Goal: Information Seeking & Learning: Learn about a topic

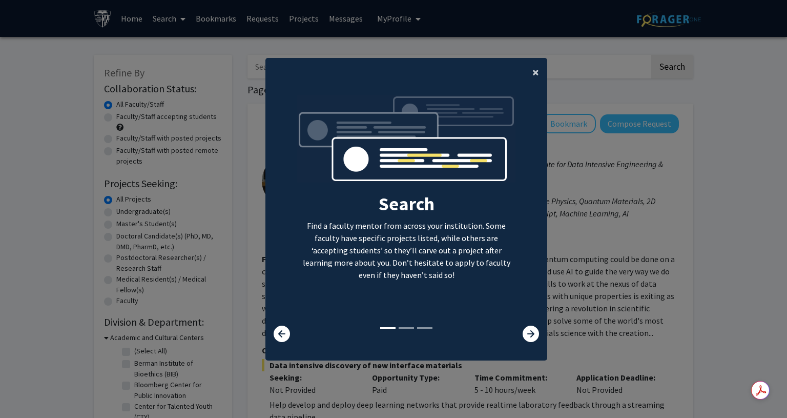
click at [540, 77] on button "×" at bounding box center [535, 72] width 23 height 29
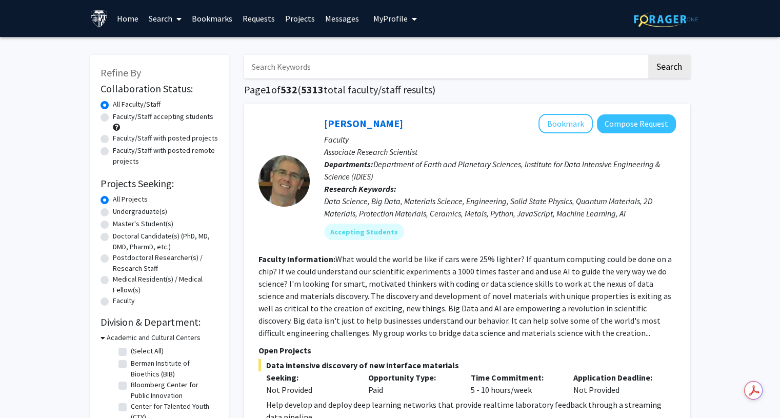
click at [130, 212] on label "Undergraduate(s)" at bounding box center [140, 211] width 54 height 11
click at [119, 212] on input "Undergraduate(s)" at bounding box center [116, 209] width 7 height 7
radio input "true"
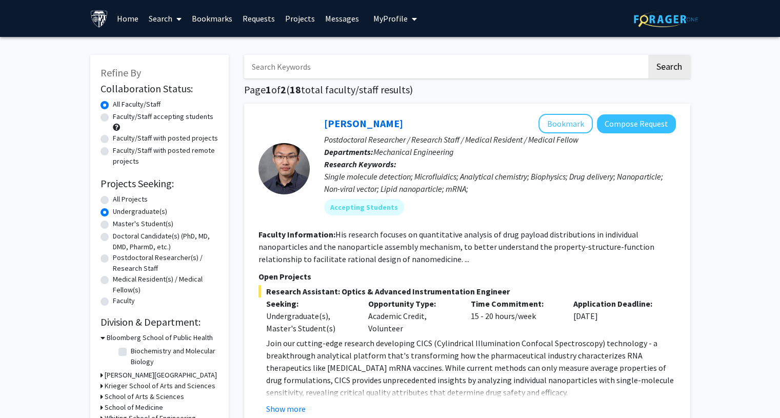
click at [398, 71] on input "Search Keywords" at bounding box center [445, 67] width 402 height 24
type input "microglia"
click at [648, 55] on button "Search" at bounding box center [669, 67] width 42 height 24
radio input "true"
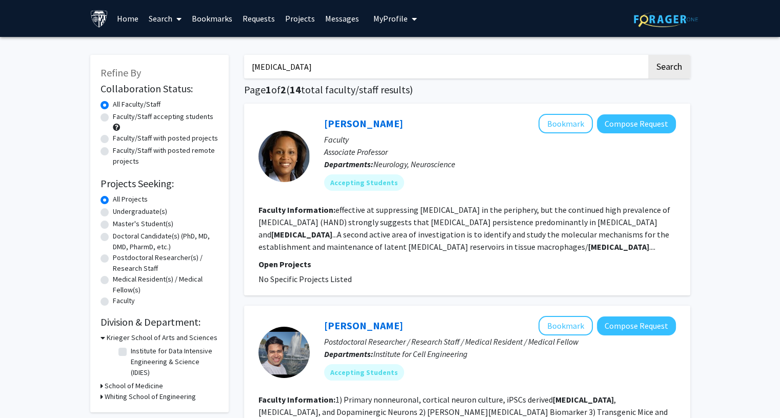
click at [411, 247] on fg-read-more "effective at suppressing HIV in the periphery, but the continued high prevalenc…" at bounding box center [464, 228] width 412 height 47
click at [371, 127] on link "[PERSON_NAME]" at bounding box center [363, 123] width 79 height 13
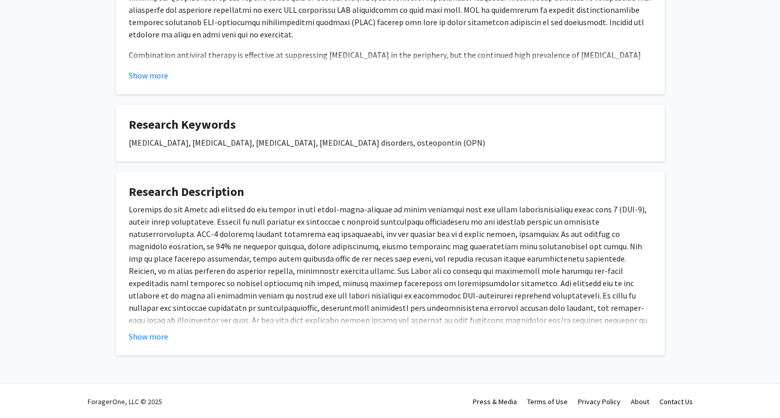
scroll to position [289, 0]
click at [161, 331] on button "Show more" at bounding box center [148, 335] width 39 height 12
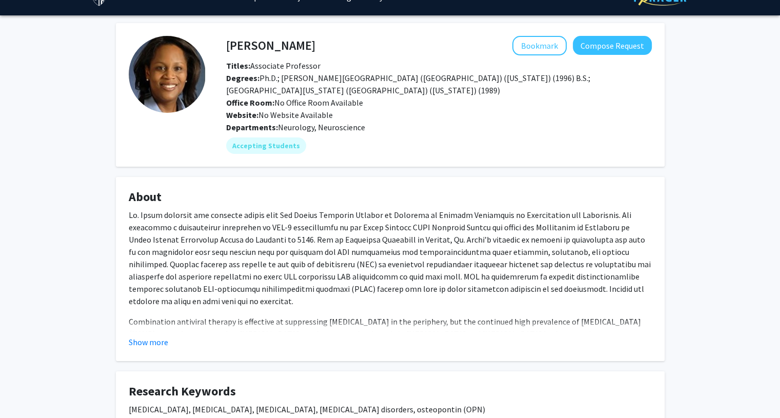
scroll to position [23, 0]
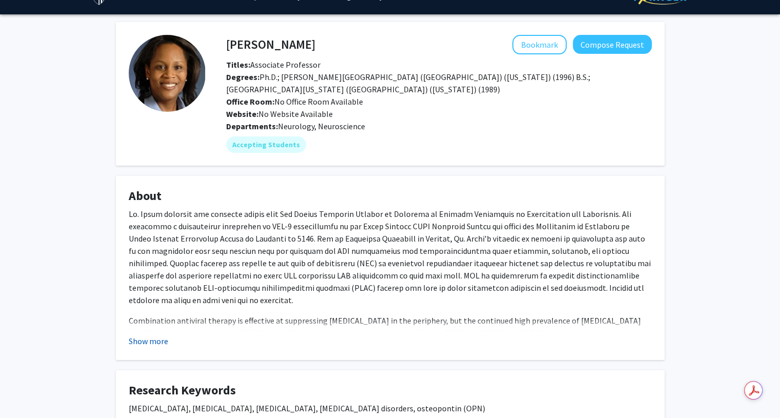
click at [151, 344] on button "Show more" at bounding box center [148, 341] width 39 height 12
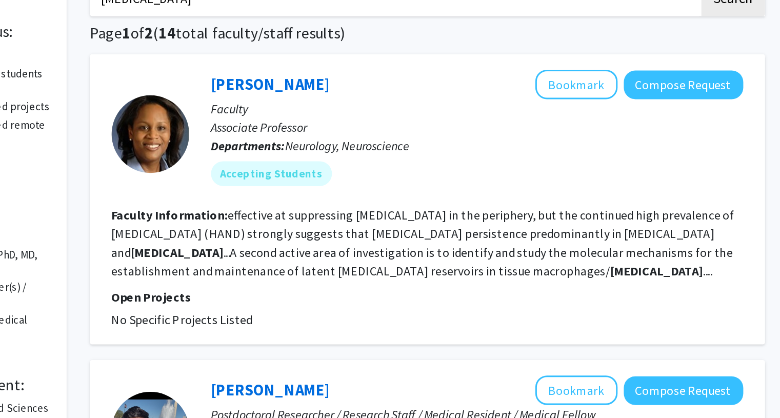
scroll to position [66, 0]
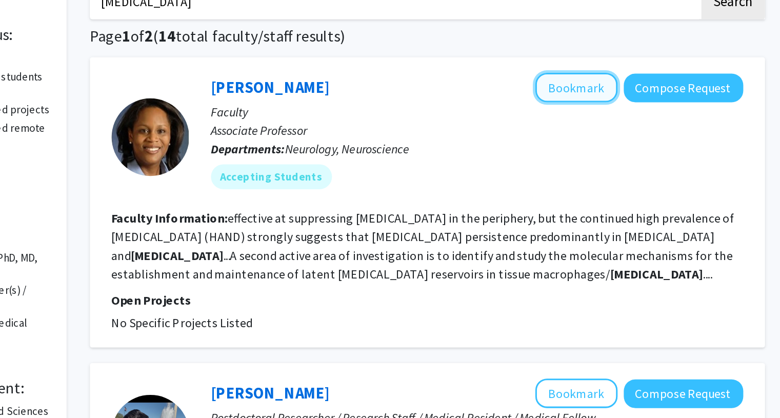
click at [575, 60] on button "Bookmark" at bounding box center [565, 57] width 54 height 19
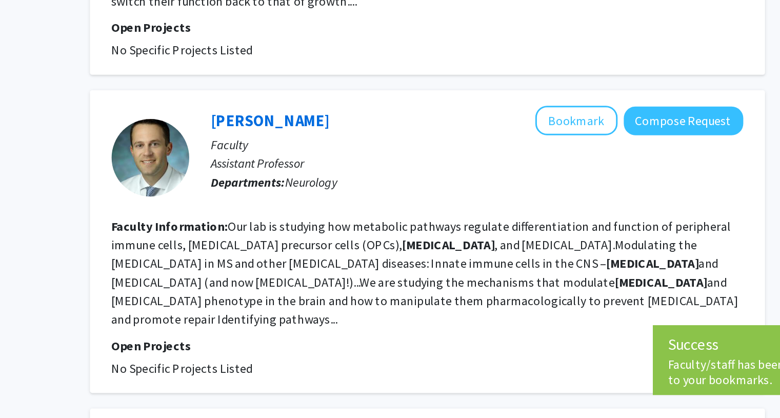
scroll to position [496, 0]
